Goal: Task Accomplishment & Management: Use online tool/utility

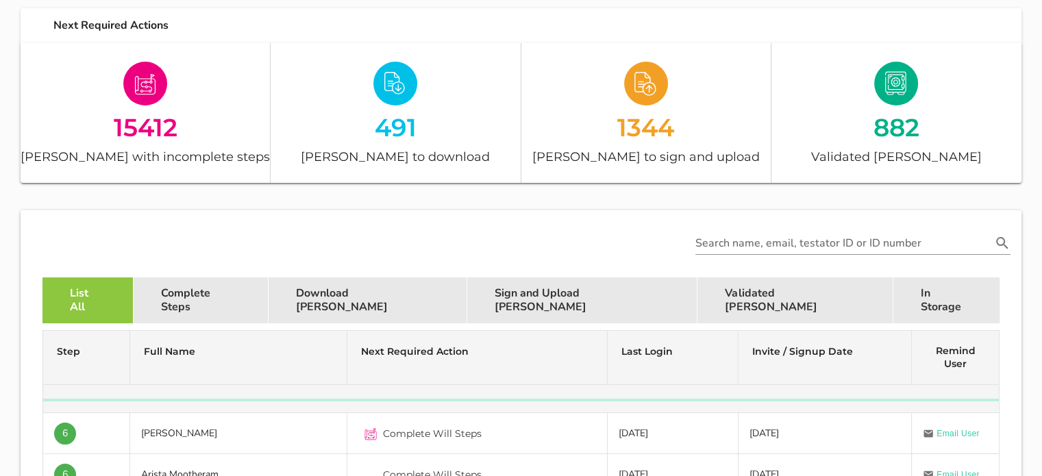
scroll to position [247, 0]
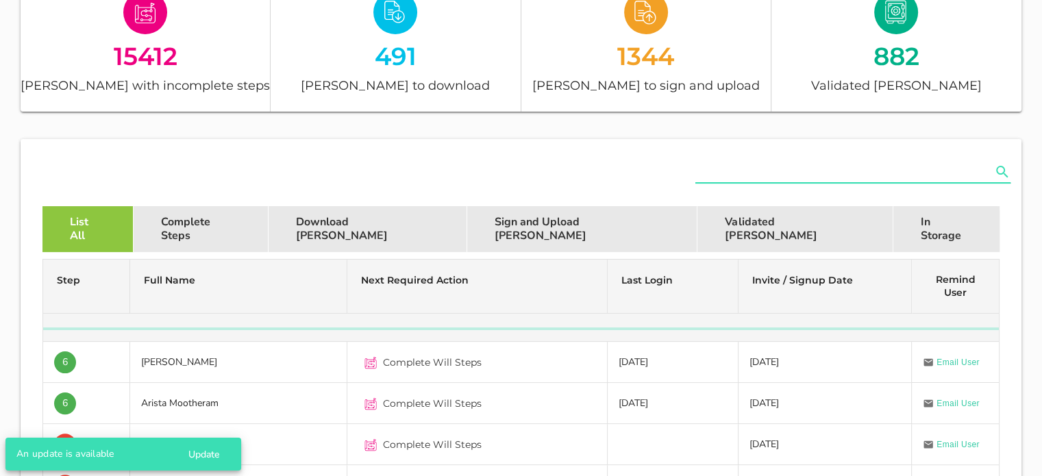
click at [814, 170] on input "text" at bounding box center [843, 172] width 296 height 22
paste input "[CREDIT_CARD_NUMBER]"
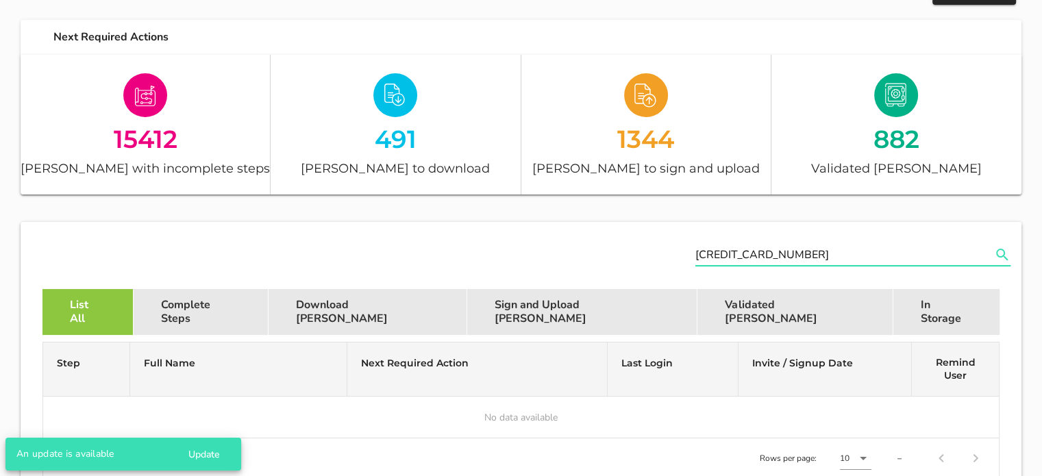
scroll to position [149, 0]
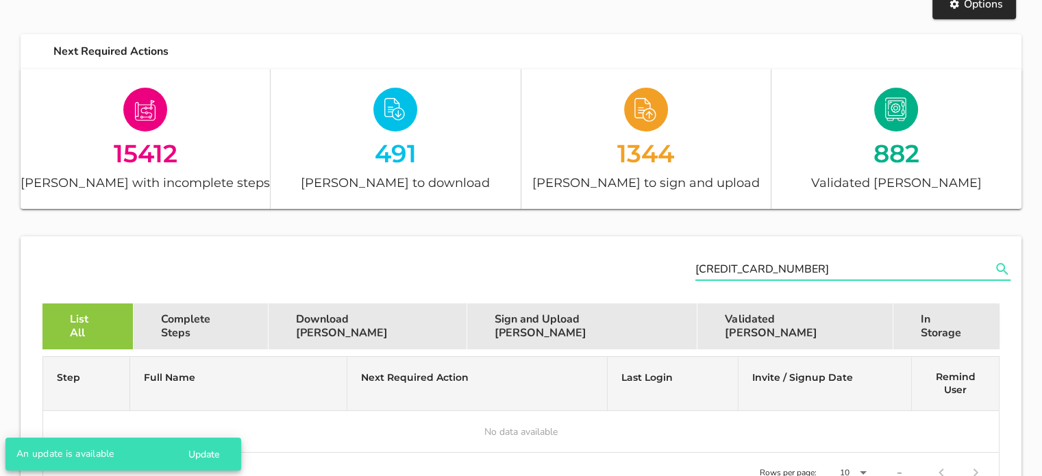
type input "[CREDIT_CARD_NUMBER]"
click at [767, 262] on input "[CREDIT_CARD_NUMBER]" at bounding box center [843, 269] width 296 height 22
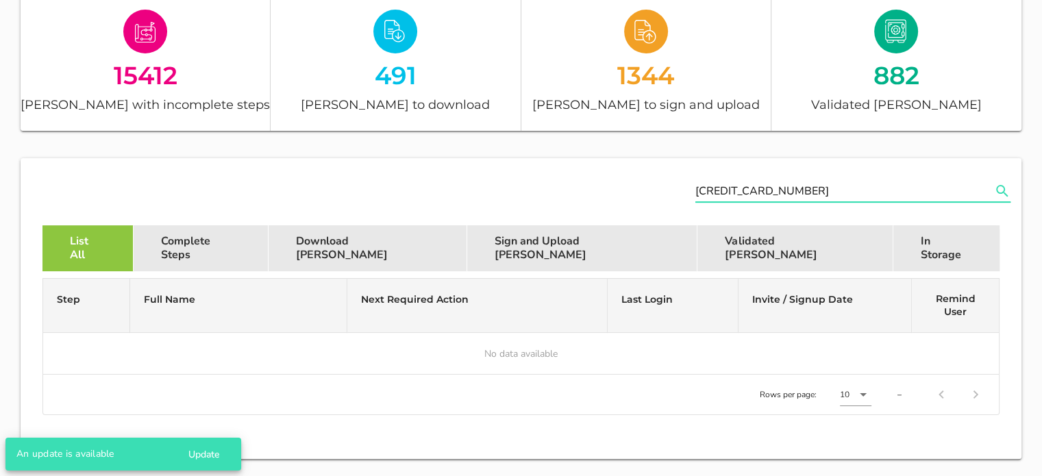
scroll to position [247, 0]
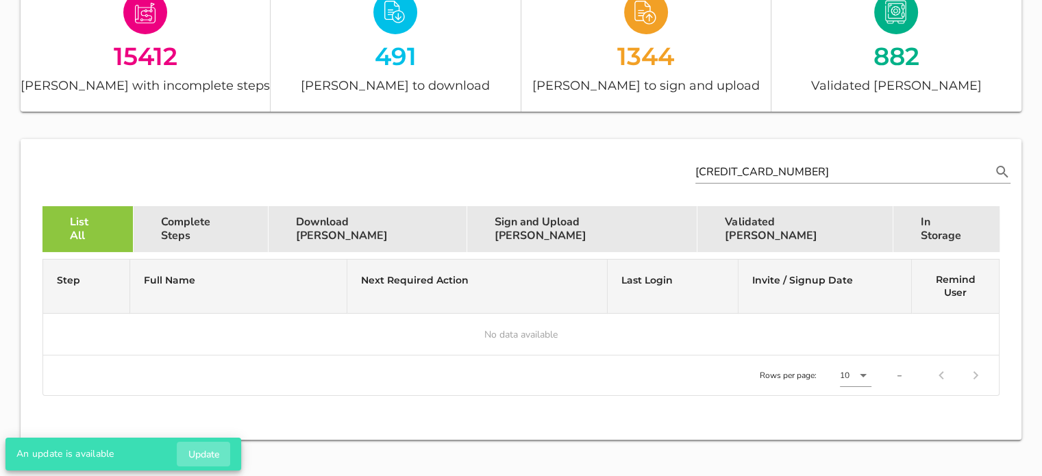
click at [204, 449] on span "Update" at bounding box center [204, 454] width 32 height 13
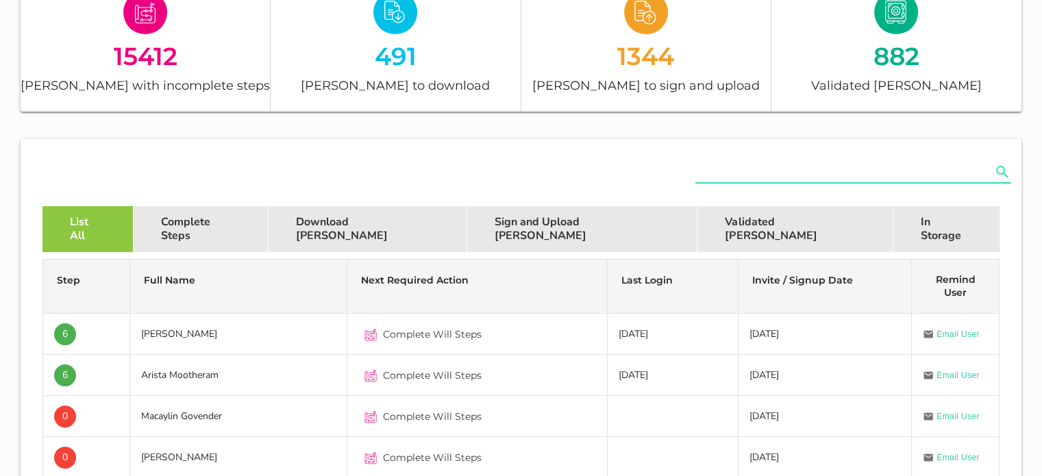
click at [738, 172] on input "text" at bounding box center [843, 172] width 296 height 22
paste input "[CREDIT_CARD_NUMBER]"
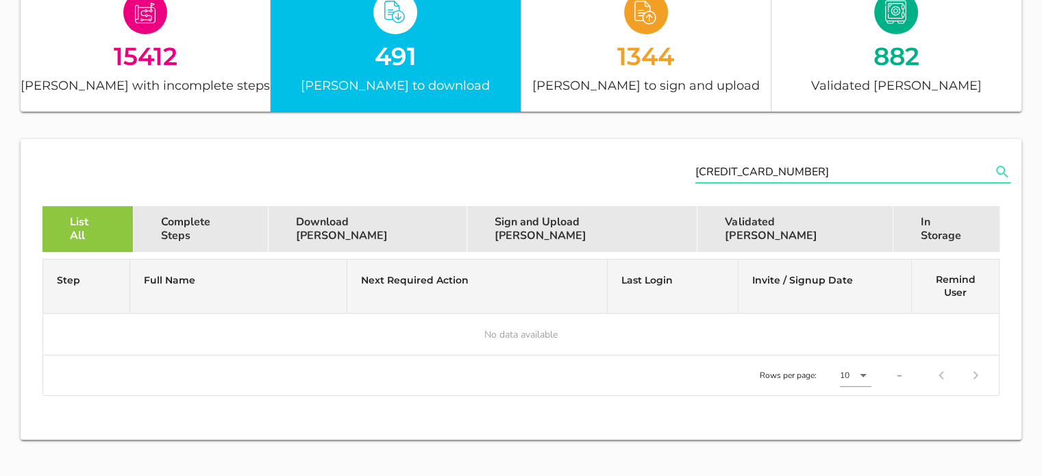
type input "[CREDIT_CARD_NUMBER]"
